Goal: Transaction & Acquisition: Subscribe to service/newsletter

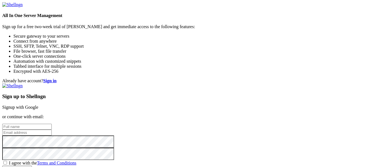
click at [38, 105] on link "Signup with Google" at bounding box center [20, 107] width 36 height 5
click at [23, 84] on img at bounding box center [12, 86] width 20 height 5
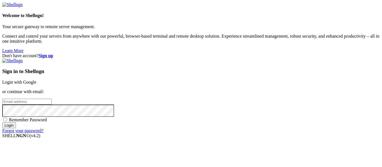
click at [52, 99] on input "email" at bounding box center [26, 102] width 49 height 6
click at [36, 80] on link "Login with Google" at bounding box center [19, 82] width 34 height 5
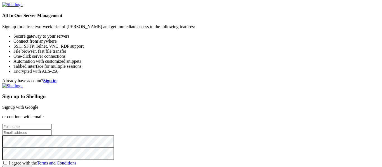
click at [76, 161] on span "I agree with the Terms and Conditions" at bounding box center [42, 163] width 67 height 5
click at [7, 161] on input "I agree with the Terms and Conditions" at bounding box center [5, 163] width 4 height 4
checkbox input "true"
click at [52, 124] on input "text" at bounding box center [26, 127] width 49 height 6
type input "M"
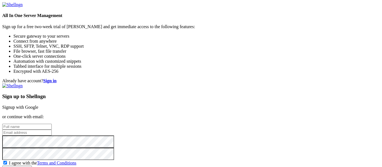
click at [52, 124] on input "text" at bounding box center [26, 127] width 49 height 6
type input "unknower"
click at [52, 130] on input "email" at bounding box center [26, 133] width 49 height 6
type input "m.kidane969@forney.net"
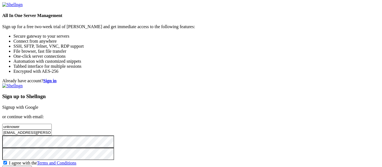
click at [32, 166] on input "Create account" at bounding box center [17, 169] width 30 height 6
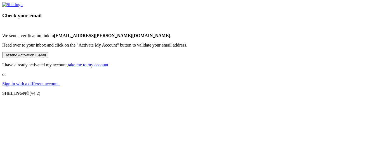
click at [48, 58] on button "Resend Activation E-Mail" at bounding box center [25, 55] width 46 height 6
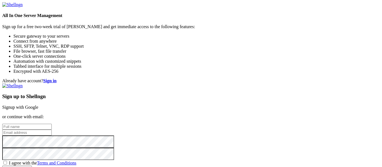
click at [52, 130] on input "email" at bounding box center [26, 133] width 49 height 6
type input "s"
click at [52, 124] on input "text" at bounding box center [26, 127] width 49 height 6
type input "unknower"
click at [52, 130] on input "email" at bounding box center [26, 133] width 49 height 6
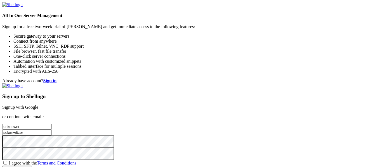
type input "selamwitzer"
click at [52, 124] on input "unknower" at bounding box center [26, 127] width 49 height 6
type input "unknown"
click at [52, 130] on input "selamwitzer" at bounding box center [26, 133] width 49 height 6
click at [52, 130] on input "selamwitzersenaykidans@gmail.com" at bounding box center [26, 133] width 49 height 6
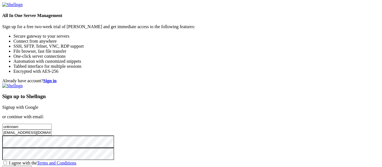
type input "[EMAIL_ADDRESS][DOMAIN_NAME]"
click at [76, 161] on span "I agree with the Terms and Conditions" at bounding box center [42, 163] width 67 height 5
click at [7, 161] on input "I agree with the Terms and Conditions" at bounding box center [5, 163] width 4 height 4
checkbox input "true"
click at [313, 141] on div "Already have account? Sign in Sign up to Shellngn Signup with Google or continu…" at bounding box center [190, 125] width 377 height 93
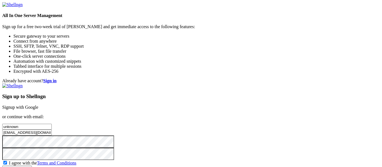
scroll to position [46, 0]
click at [32, 166] on input "Create account" at bounding box center [17, 169] width 30 height 6
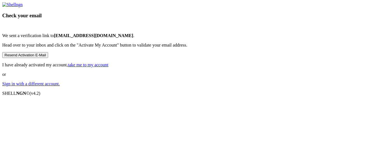
click at [108, 67] on link "take me to my account" at bounding box center [88, 65] width 41 height 5
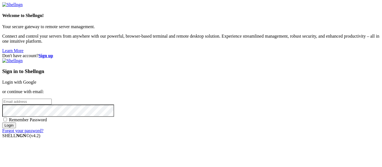
click at [52, 99] on input "email" at bounding box center [26, 102] width 49 height 6
click at [52, 99] on input "selamwitzersen" at bounding box center [26, 102] width 49 height 6
click at [52, 99] on input "selamawitzersen" at bounding box center [26, 102] width 49 height 6
type input "[EMAIL_ADDRESS][DOMAIN_NAME]"
click at [47, 118] on span "Remember Password" at bounding box center [28, 120] width 38 height 5
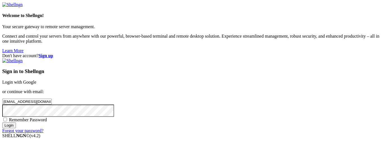
click at [7, 118] on input "Remember Password" at bounding box center [5, 120] width 4 height 4
checkbox input "true"
click at [16, 129] on input "Login" at bounding box center [9, 126] width 14 height 6
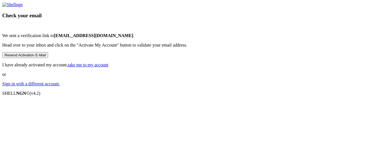
click at [317, 87] on div "Check your email We sent a verification link to selamawitzersenaykidans@gmail.c…" at bounding box center [190, 44] width 377 height 84
click at [48, 58] on button "Resend Activation E-Mail" at bounding box center [25, 55] width 46 height 6
click at [2, 28] on img at bounding box center [2, 28] width 0 height 0
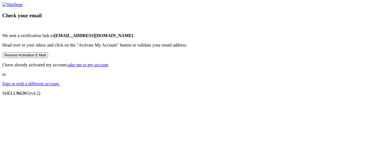
click at [48, 58] on button "Resend Activation E-Mail" at bounding box center [25, 55] width 46 height 6
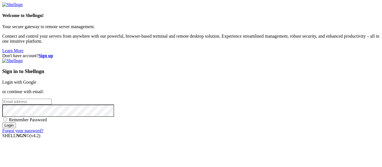
click at [23, 53] on link "Learn More" at bounding box center [12, 50] width 21 height 5
